Goal: Task Accomplishment & Management: Manage account settings

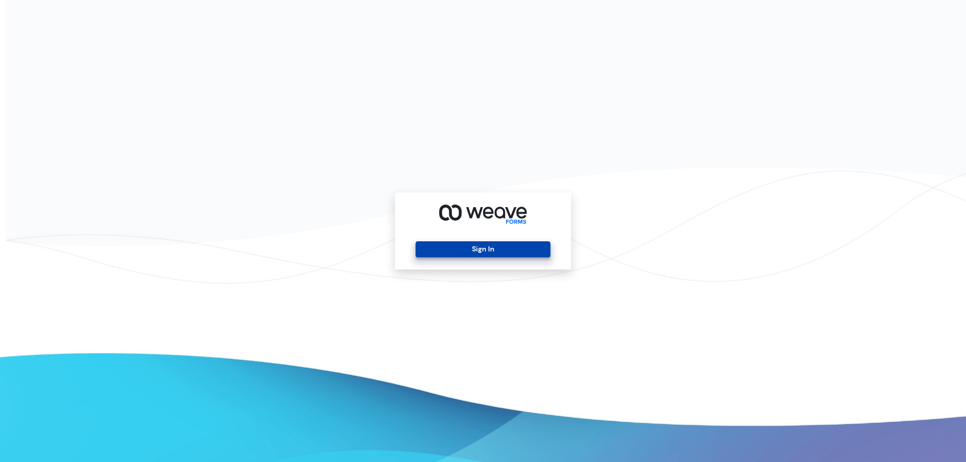
click at [517, 243] on button "Sign In" at bounding box center [482, 249] width 134 height 16
